Goal: Information Seeking & Learning: Check status

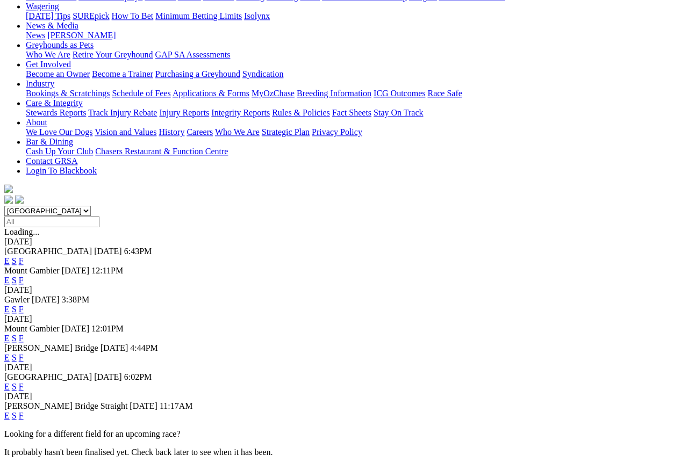
scroll to position [145, 0]
click at [24, 305] on link "F" at bounding box center [21, 309] width 5 height 9
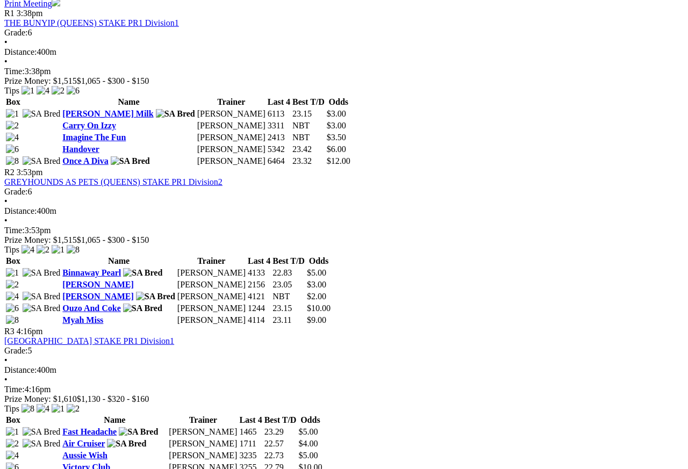
scroll to position [530, 0]
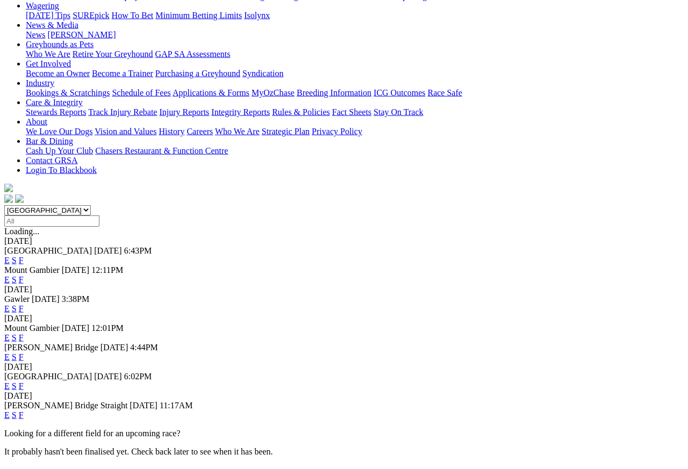
scroll to position [145, 0]
click at [24, 382] on link "F" at bounding box center [21, 386] width 5 height 9
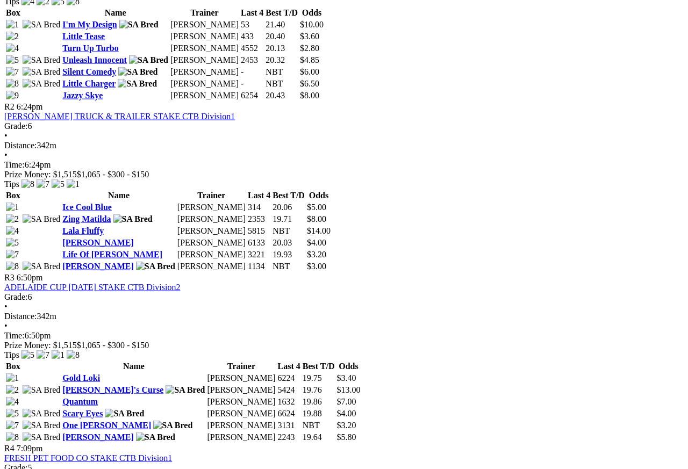
scroll to position [629, 0]
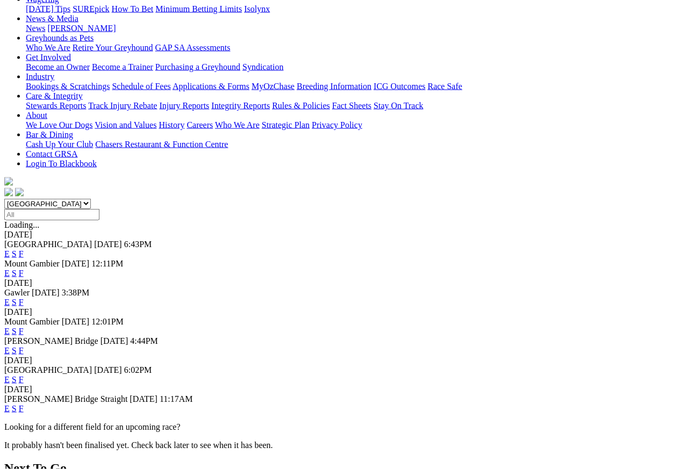
scroll to position [152, 0]
click at [24, 404] on link "F" at bounding box center [21, 408] width 5 height 9
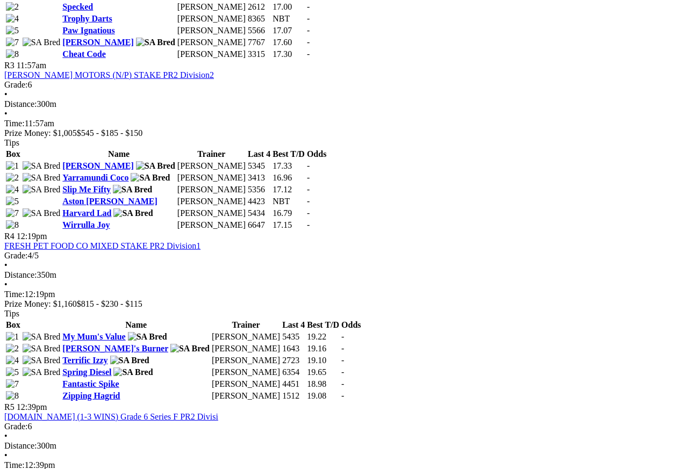
scroll to position [820, 0]
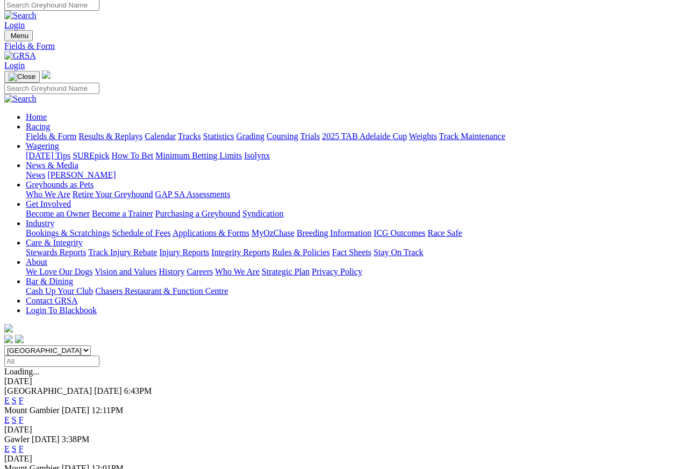
scroll to position [5, 0]
click at [131, 132] on link "Results & Replays" at bounding box center [110, 136] width 64 height 9
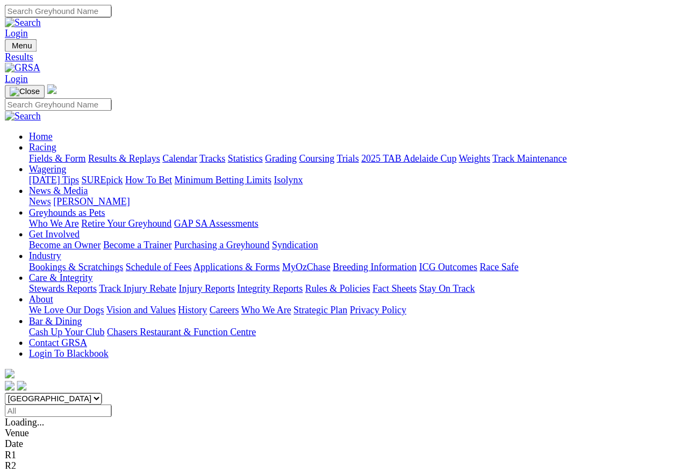
scroll to position [5, 0]
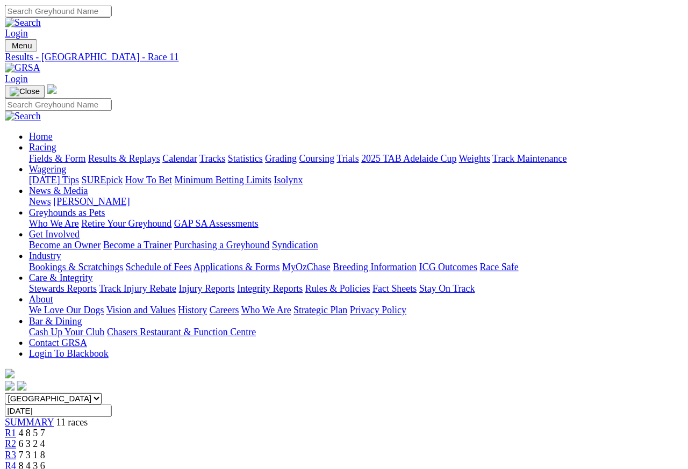
scroll to position [5, 0]
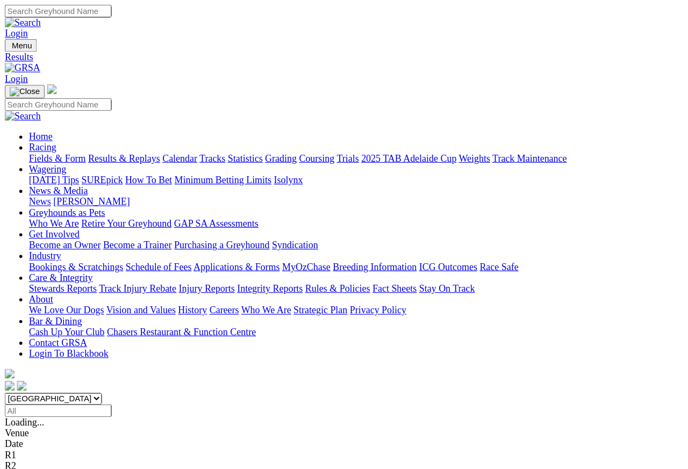
scroll to position [5, 0]
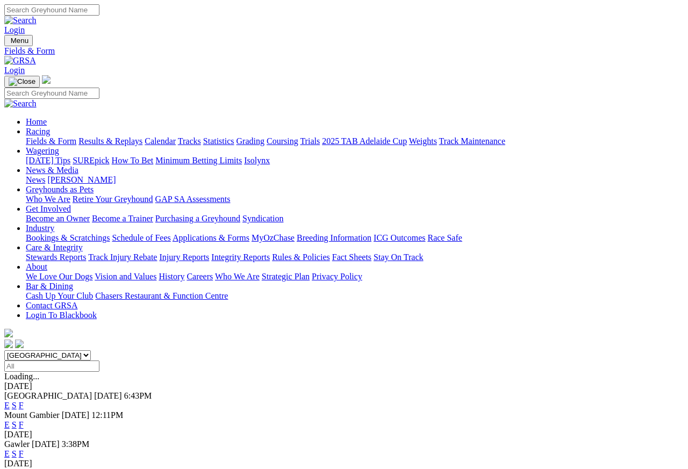
scroll to position [5, 0]
